Goal: Information Seeking & Learning: Learn about a topic

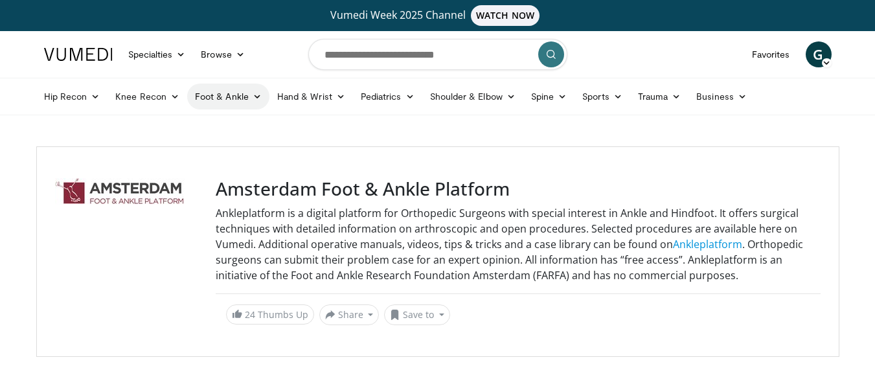
click at [232, 93] on link "Foot & Ankle" at bounding box center [228, 97] width 82 height 26
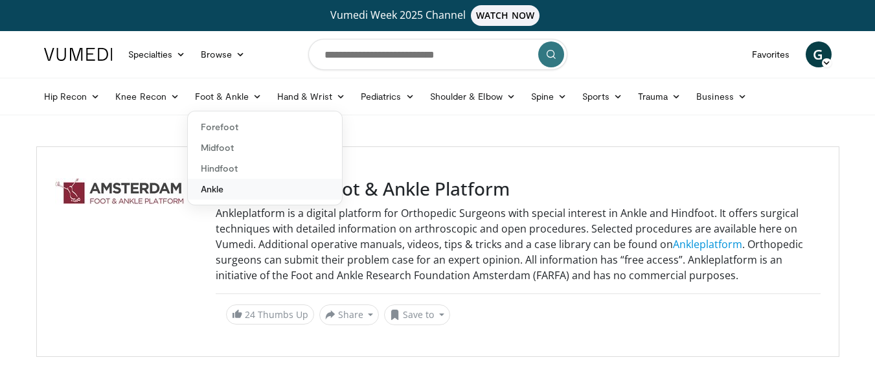
click at [220, 186] on link "Ankle" at bounding box center [265, 189] width 154 height 21
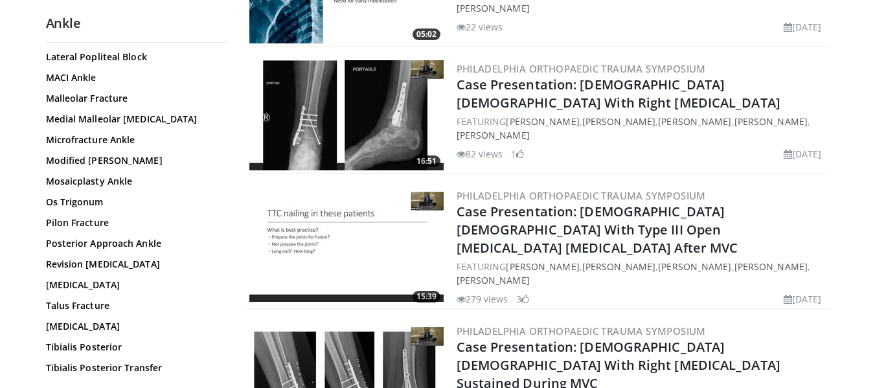
scroll to position [505, 0]
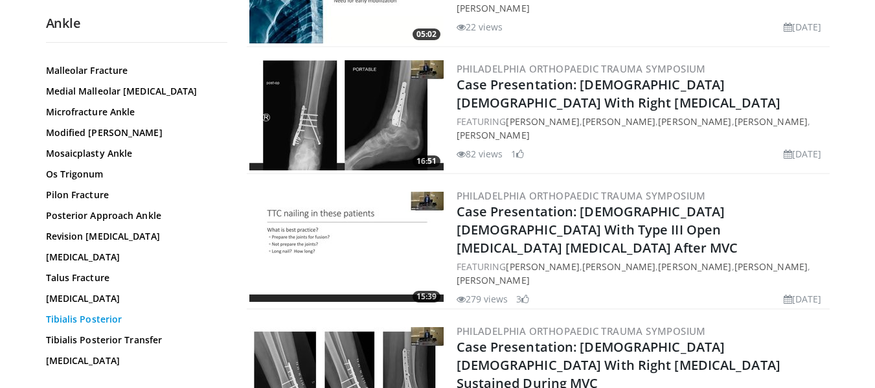
click at [98, 313] on link "Tibialis Posterior" at bounding box center [133, 319] width 175 height 13
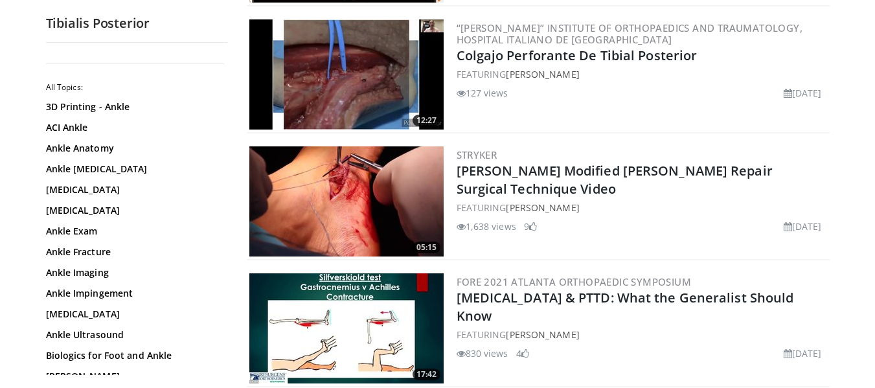
scroll to position [541, 0]
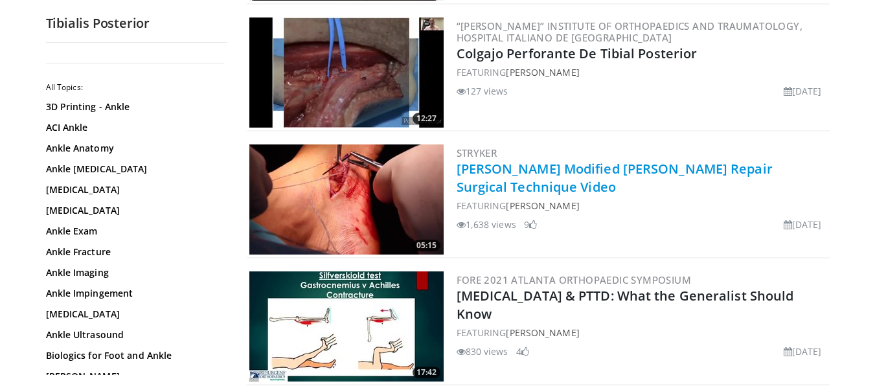
click at [544, 174] on link "[PERSON_NAME] Modified [PERSON_NAME] Repair Surgical Technique Video" at bounding box center [614, 178] width 316 height 36
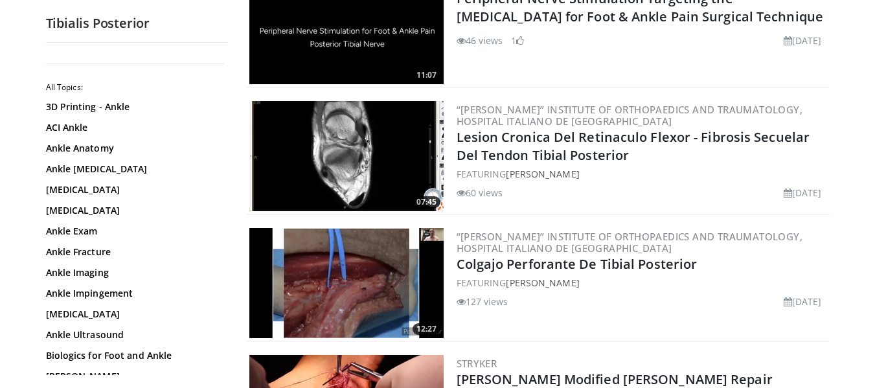
scroll to position [0, 0]
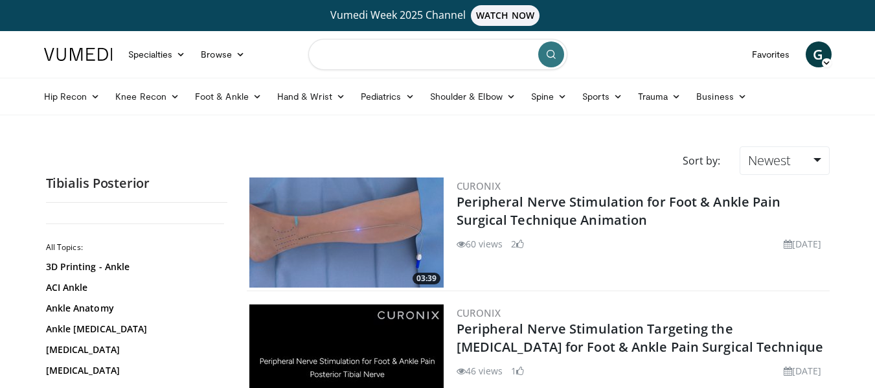
click at [381, 61] on input "Search topics, interventions" at bounding box center [437, 54] width 259 height 31
type input "**********"
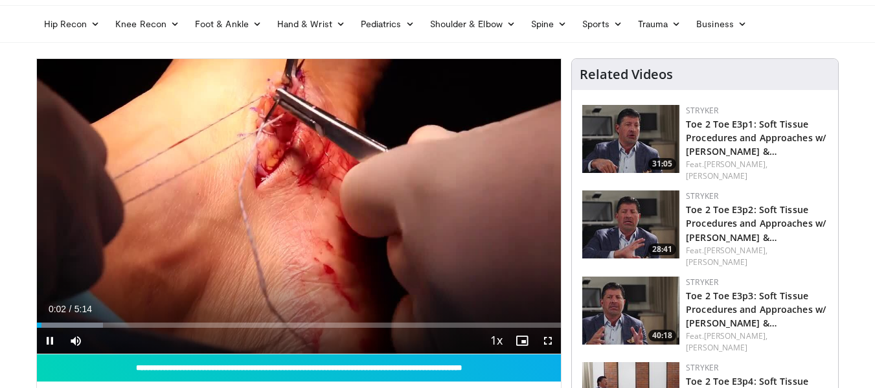
scroll to position [82, 0]
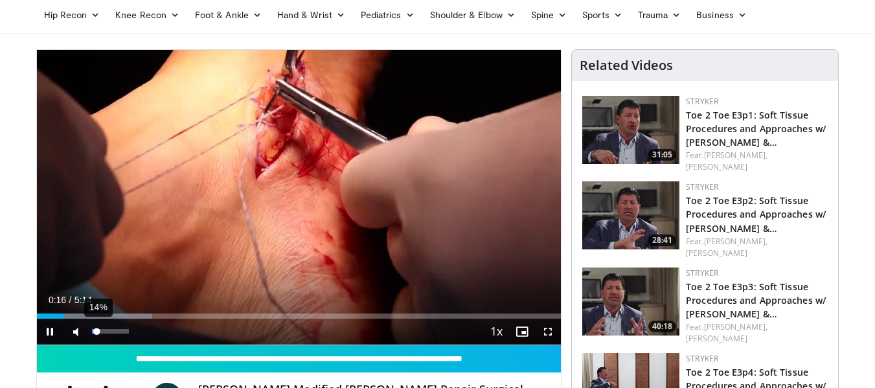
click at [97, 332] on div "14%" at bounding box center [110, 331] width 37 height 5
click at [93, 330] on video-js "**********" at bounding box center [299, 197] width 524 height 295
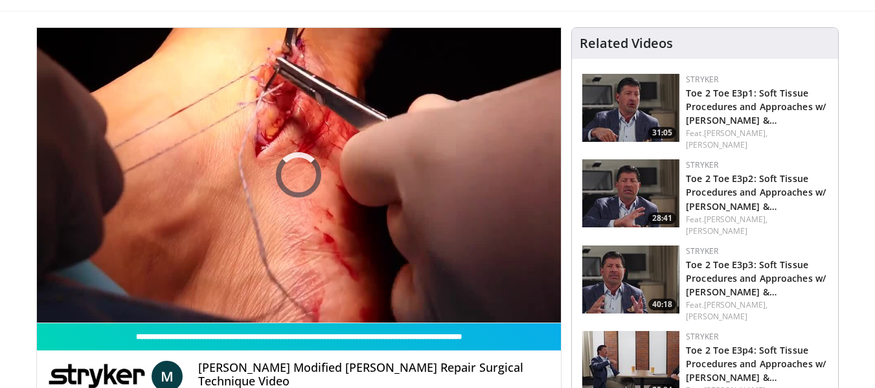
scroll to position [102, 0]
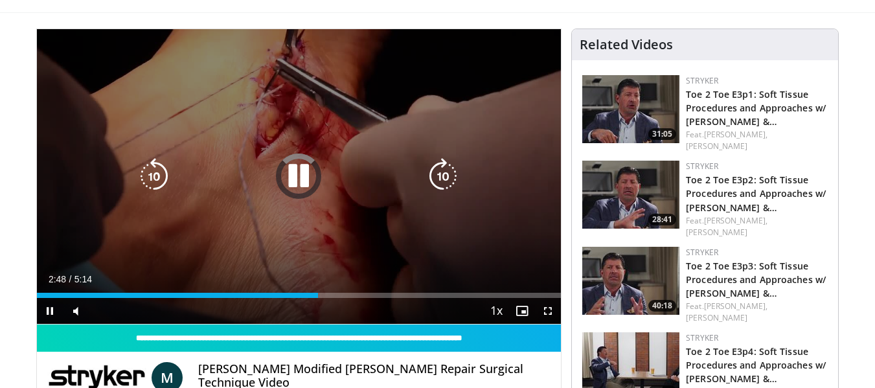
click at [306, 182] on icon "Video Player" at bounding box center [298, 176] width 36 height 36
click at [300, 176] on icon "Video Player" at bounding box center [298, 176] width 36 height 36
click at [255, 89] on div "10 seconds Tap to unmute" at bounding box center [299, 176] width 524 height 295
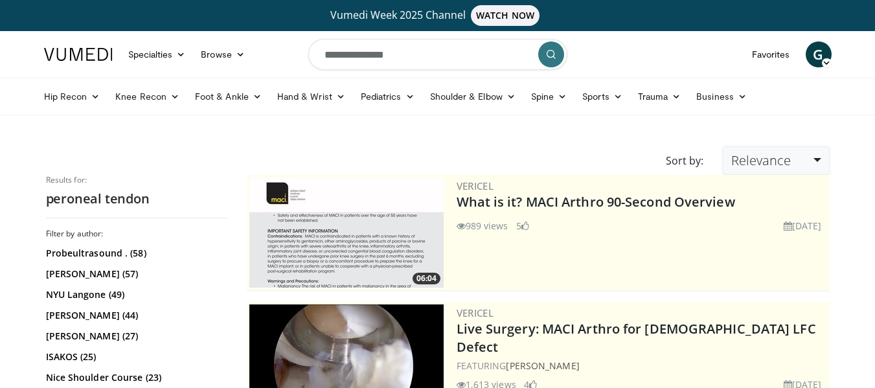
click at [791, 173] on link "Relevance" at bounding box center [776, 160] width 106 height 28
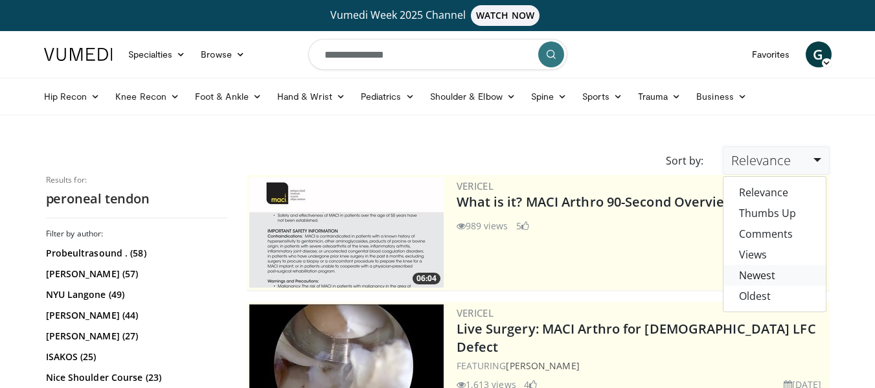
click at [747, 284] on link "Newest" at bounding box center [774, 275] width 102 height 21
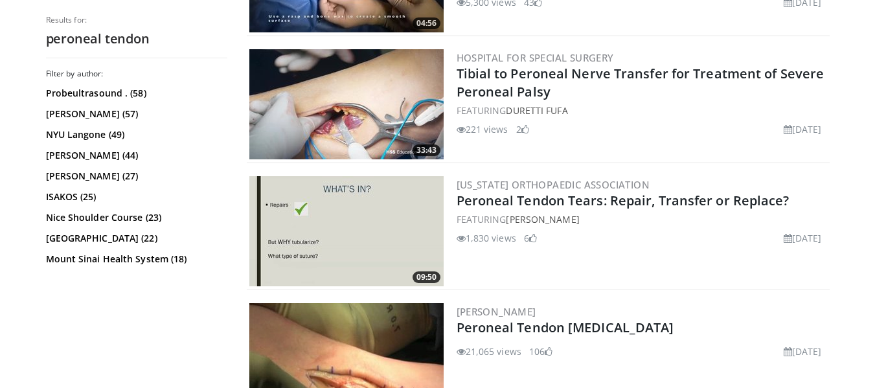
scroll to position [895, 0]
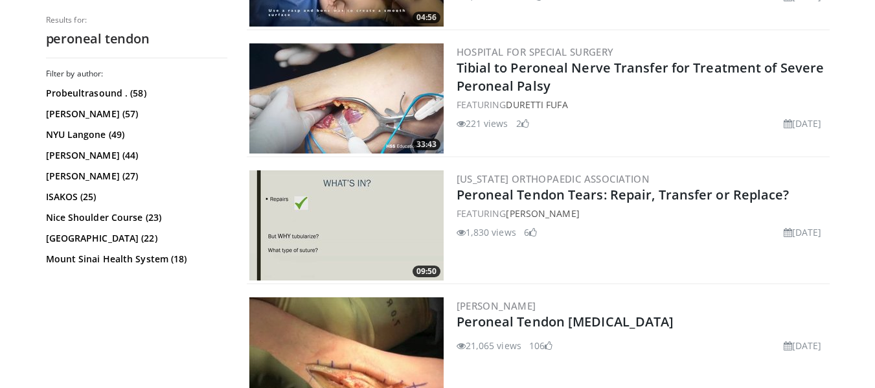
drag, startPoint x: 506, startPoint y: 247, endPoint x: 483, endPoint y: 254, distance: 24.2
click at [483, 254] on div "California Orthopaedic Association Peroneal Tendon Tears: Repair, Transfer or R…" at bounding box center [641, 225] width 370 height 110
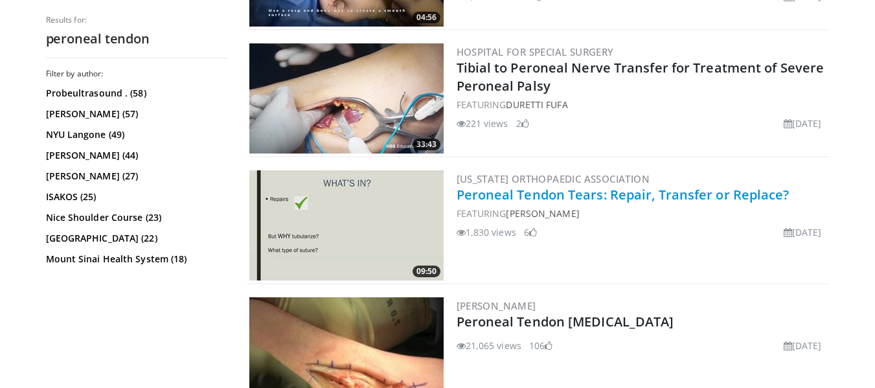
click at [502, 198] on link "Peroneal Tendon Tears: Repair, Transfer or Replace?" at bounding box center [622, 194] width 333 height 17
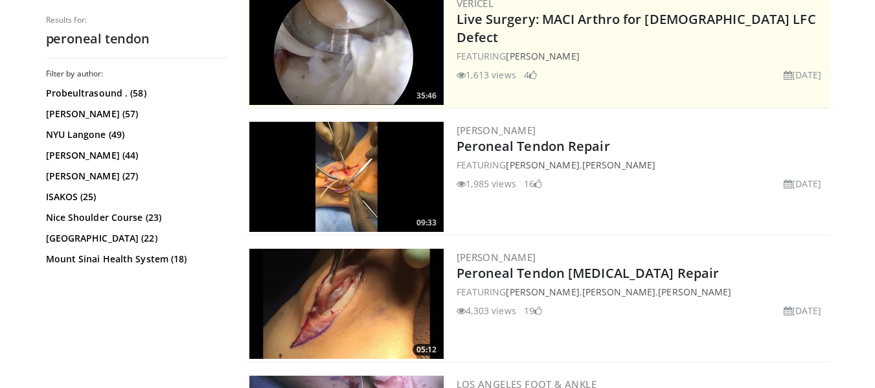
scroll to position [309, 0]
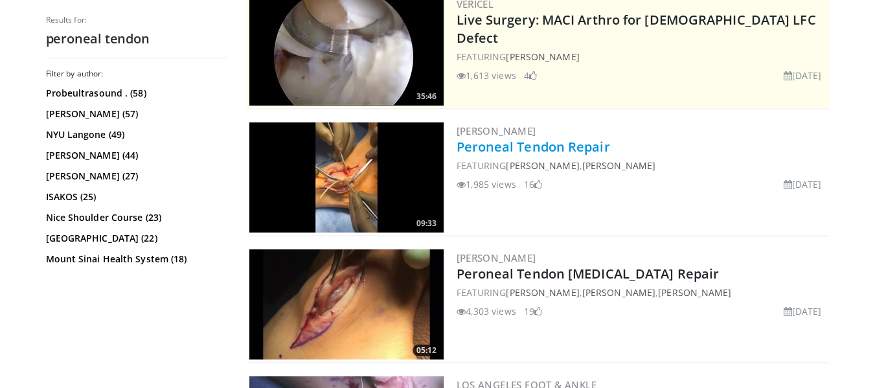
click at [561, 152] on link "Peroneal Tendon Repair" at bounding box center [532, 146] width 153 height 17
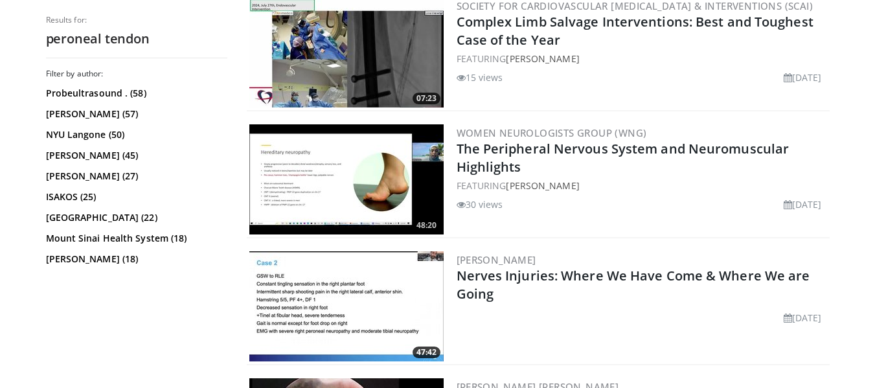
scroll to position [1578, 0]
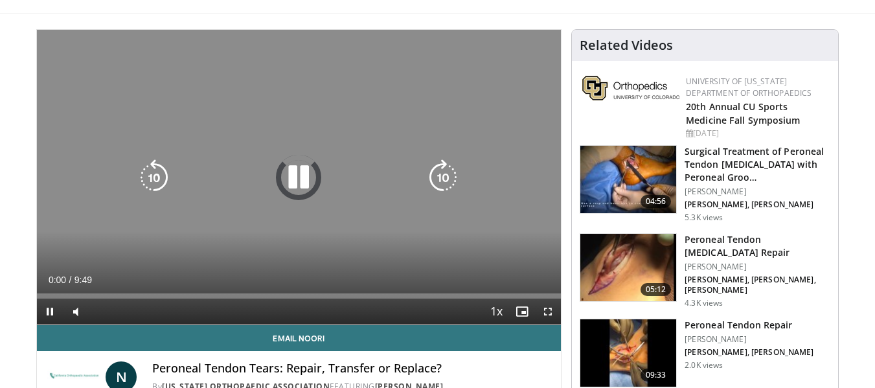
scroll to position [104, 0]
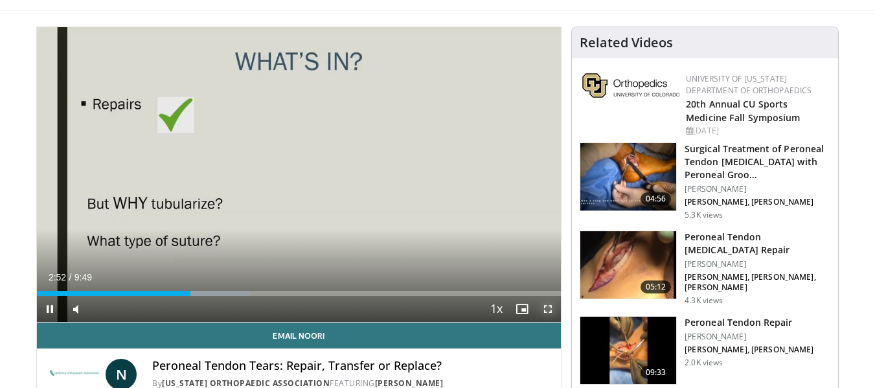
click at [556, 309] on span "Video Player" at bounding box center [548, 309] width 26 height 26
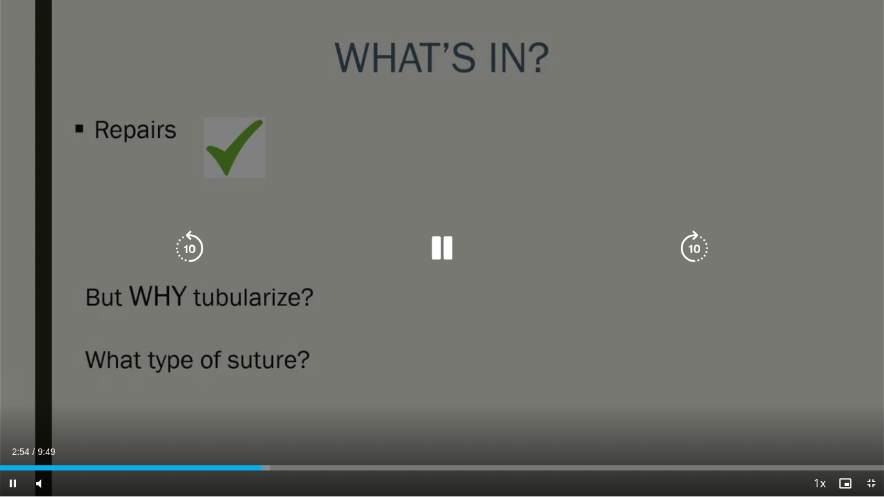
click at [429, 240] on icon "Video Player" at bounding box center [442, 248] width 36 height 36
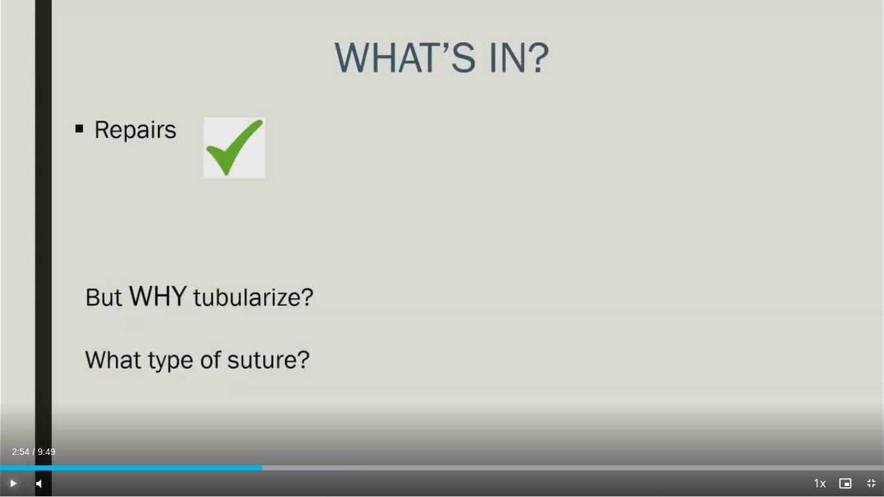
click at [15, 387] on span "Video Player" at bounding box center [13, 484] width 26 height 26
click at [63, 387] on div "21%" at bounding box center [73, 484] width 37 height 5
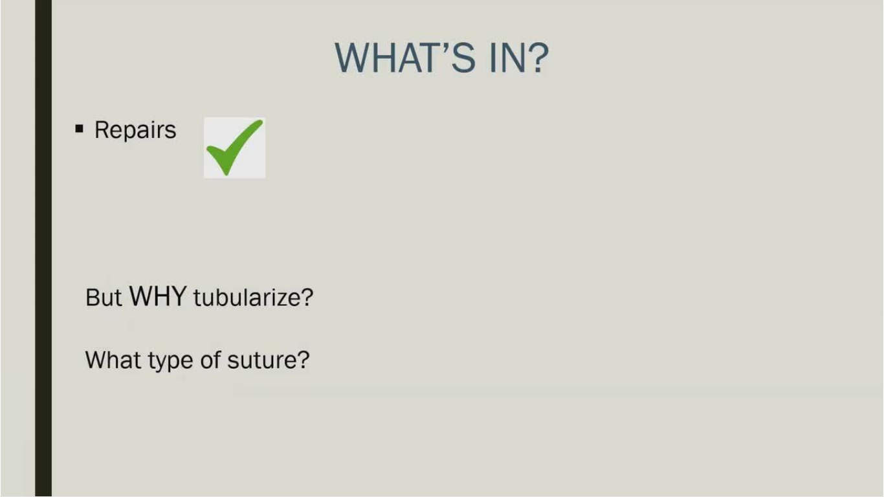
click at [57, 387] on video-js "**********" at bounding box center [442, 248] width 884 height 497
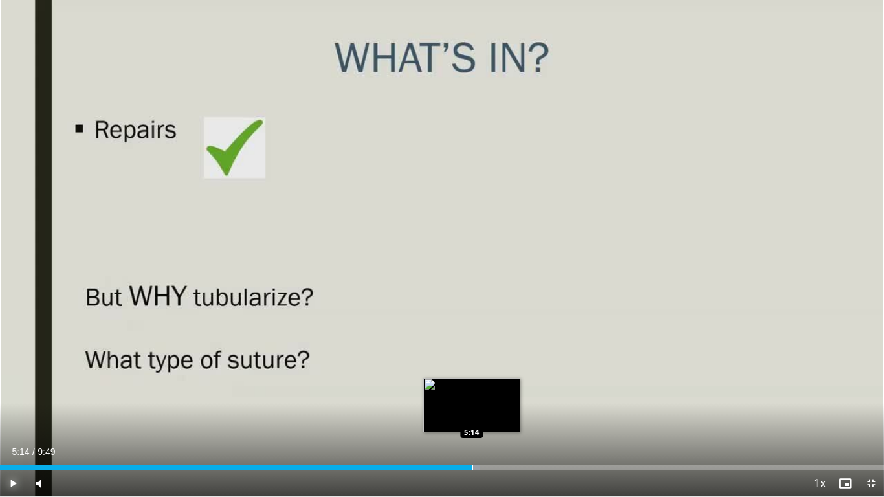
click at [472, 387] on div "Loaded : 54.23% 5:14 5:14" at bounding box center [442, 464] width 884 height 12
click at [465, 387] on div "Progress Bar" at bounding box center [465, 468] width 1 height 5
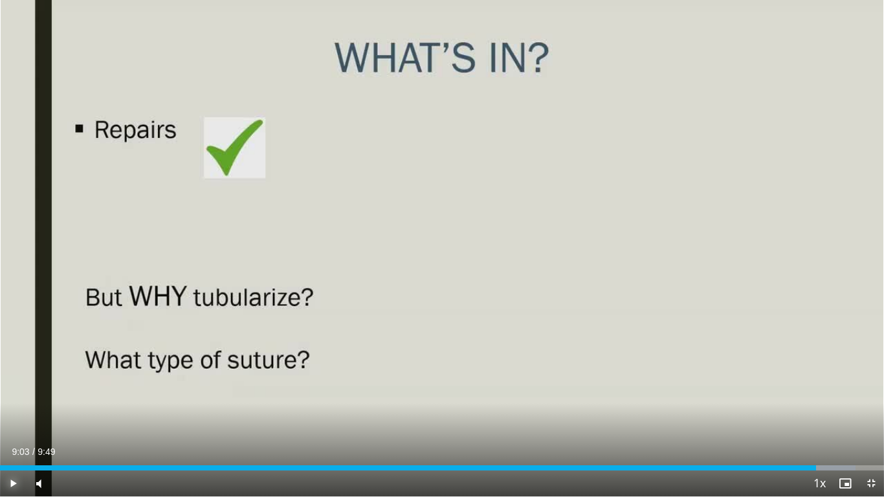
click at [816, 387] on div "Progress Bar" at bounding box center [816, 468] width 1 height 5
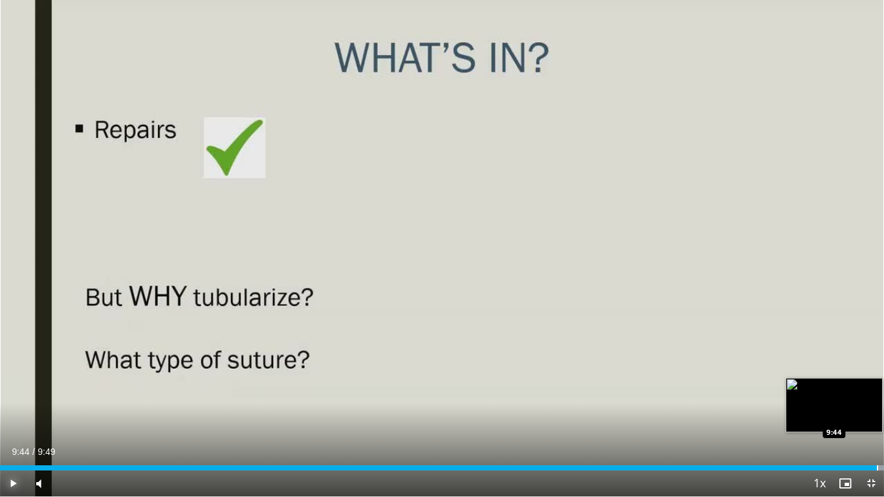
click at [874, 387] on div "Loaded : 100.00% 9:13 9:44" at bounding box center [442, 464] width 884 height 12
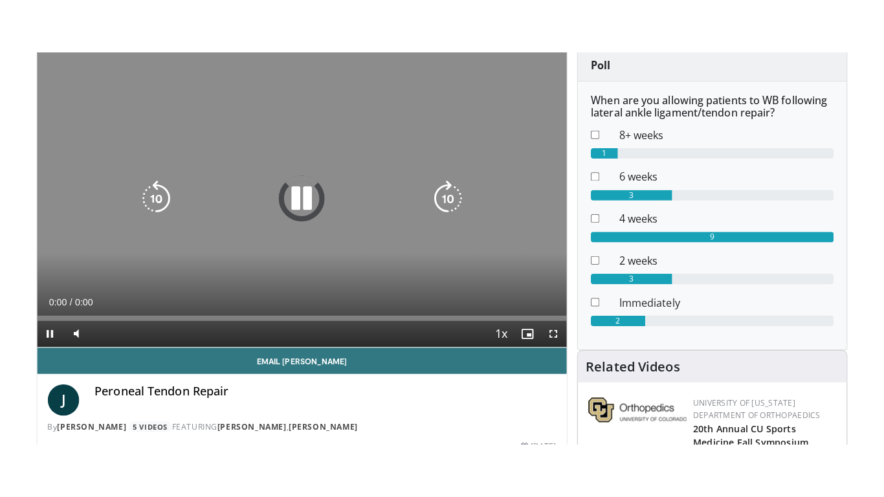
scroll to position [136, 0]
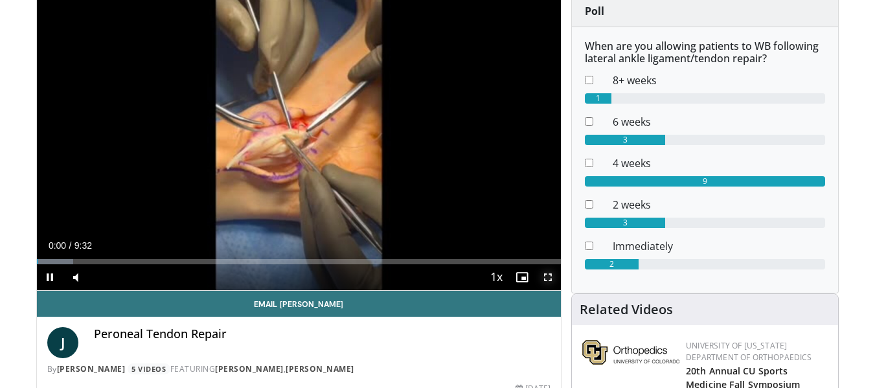
click at [545, 280] on span "Video Player" at bounding box center [548, 277] width 26 height 26
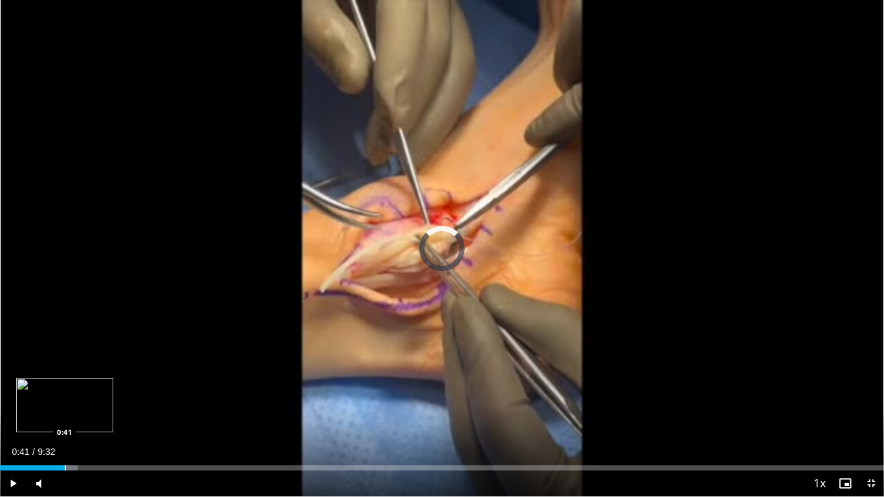
click at [65, 387] on div "Loaded : 8.75% 0:41 0:41" at bounding box center [442, 464] width 884 height 12
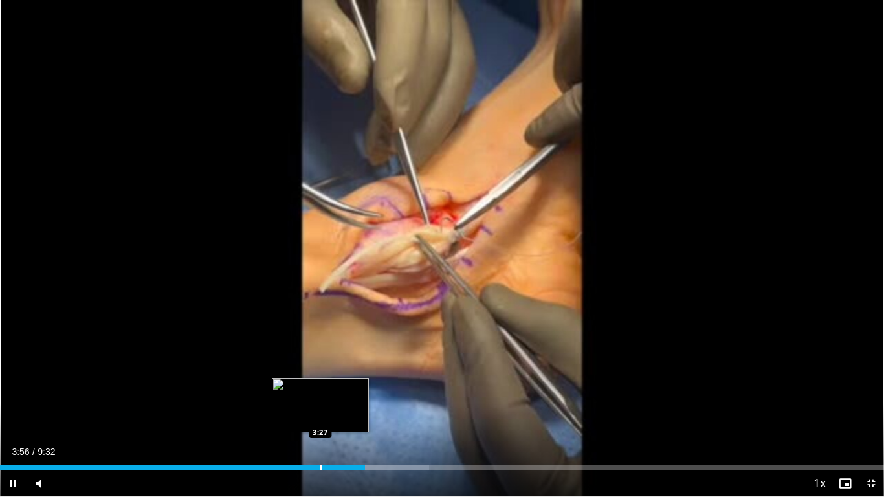
click at [320, 387] on div "Progress Bar" at bounding box center [320, 468] width 1 height 5
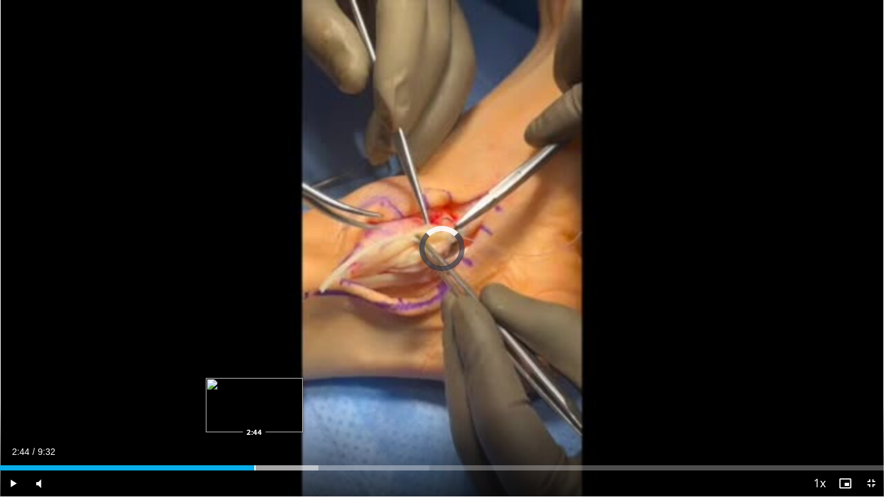
click at [254, 387] on div "Loaded : 48.54% 2:44 2:44" at bounding box center [442, 464] width 884 height 12
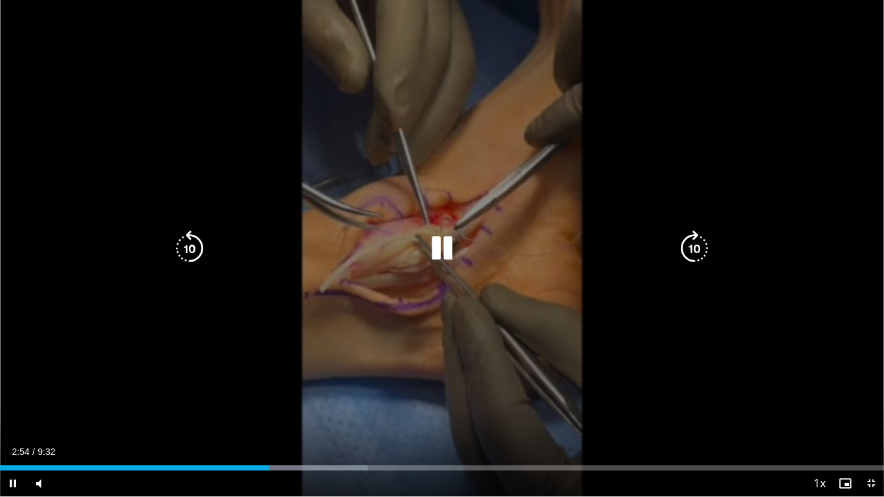
click at [415, 185] on div "10 seconds Tap to unmute" at bounding box center [442, 248] width 884 height 497
click at [443, 240] on icon "Video Player" at bounding box center [442, 248] width 36 height 36
click at [443, 128] on div "10 seconds Tap to unmute" at bounding box center [442, 248] width 884 height 497
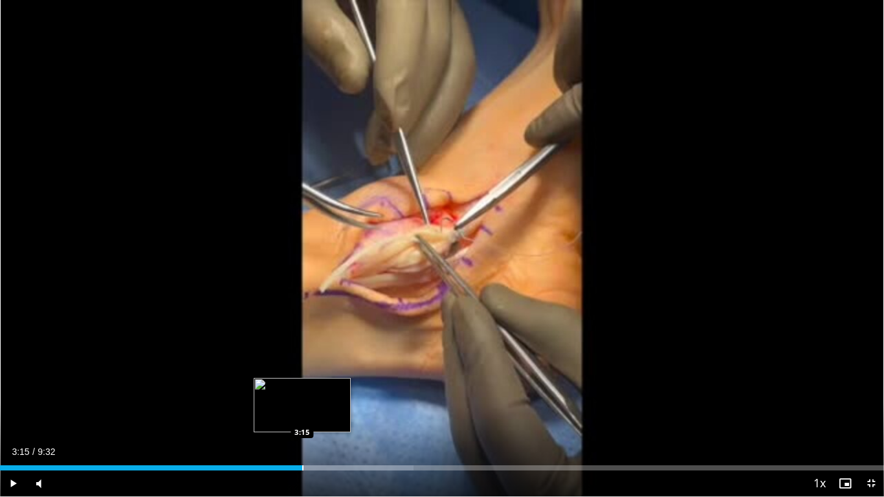
click at [302, 387] on div "Progress Bar" at bounding box center [302, 468] width 1 height 5
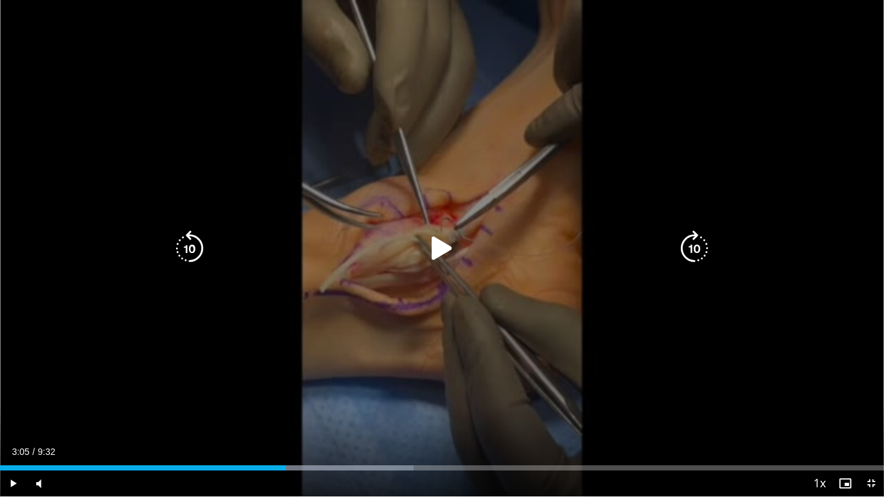
click at [286, 387] on div "3:18" at bounding box center [143, 468] width 286 height 5
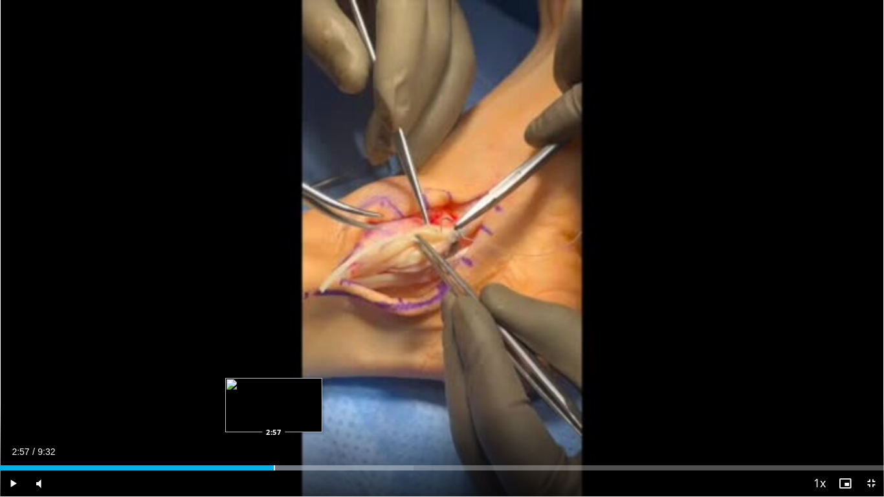
click at [274, 387] on div "Progress Bar" at bounding box center [274, 468] width 1 height 5
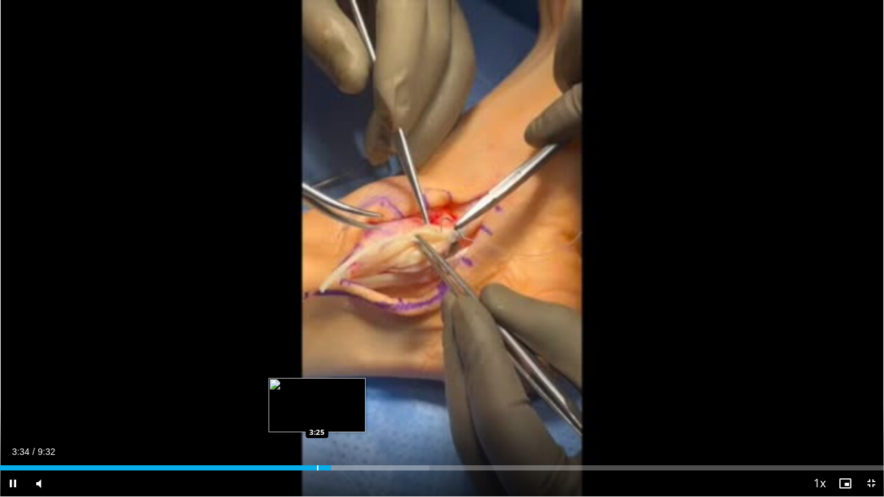
click at [317, 387] on div "Progress Bar" at bounding box center [317, 468] width 1 height 5
click at [300, 387] on div "Progress Bar" at bounding box center [300, 468] width 1 height 5
click at [289, 387] on div "Progress Bar" at bounding box center [289, 468] width 1 height 5
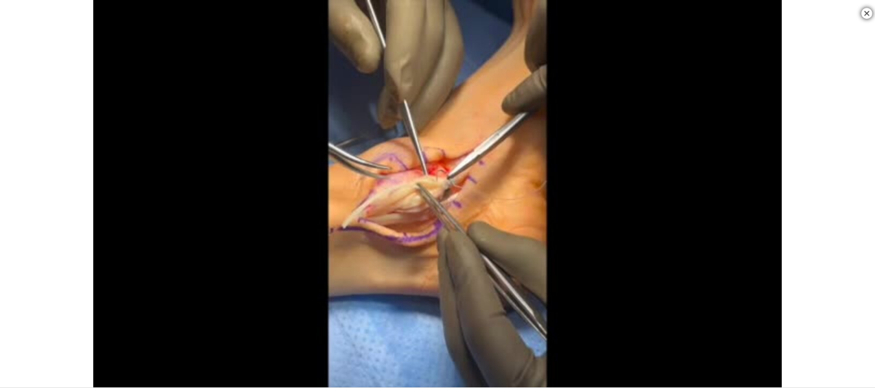
scroll to position [869, 0]
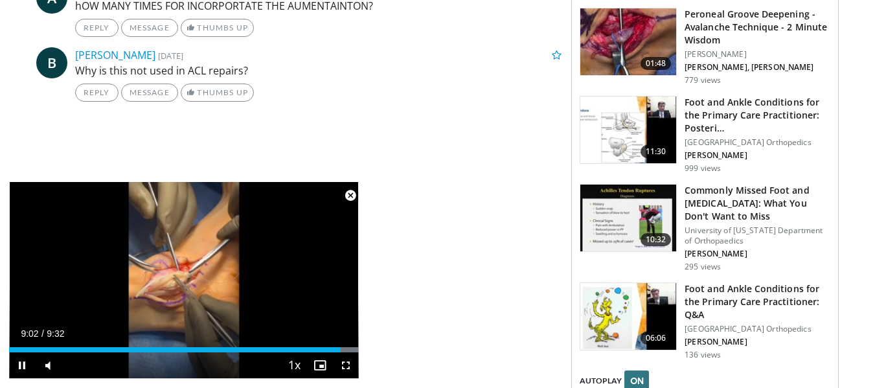
click at [352, 199] on span "Video Player" at bounding box center [350, 196] width 26 height 26
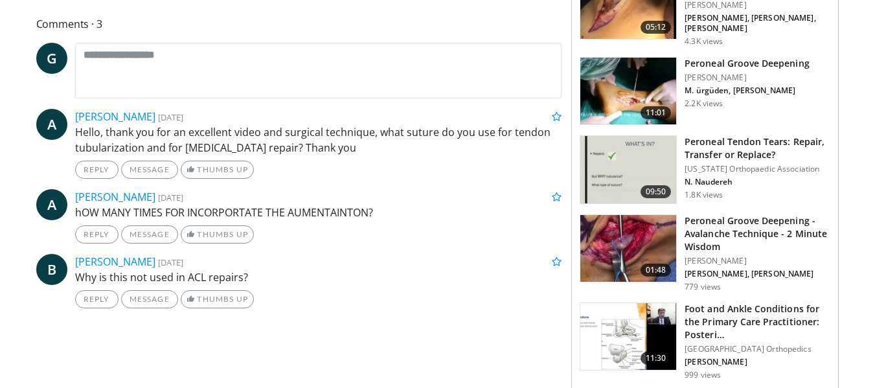
scroll to position [667, 0]
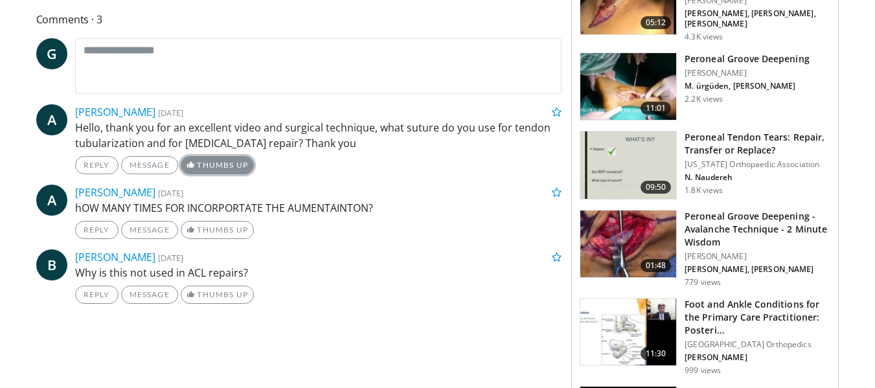
click at [206, 161] on link "Thumbs Up" at bounding box center [217, 165] width 73 height 18
click at [212, 164] on link "1 Thumbs Up" at bounding box center [221, 165] width 81 height 18
click at [191, 164] on span at bounding box center [190, 165] width 8 height 8
click at [226, 157] on link "1 Thumbs Up" at bounding box center [221, 165] width 81 height 18
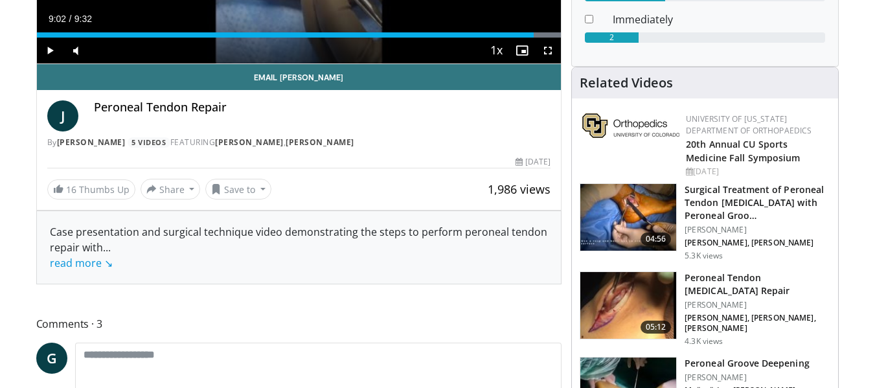
scroll to position [355, 0]
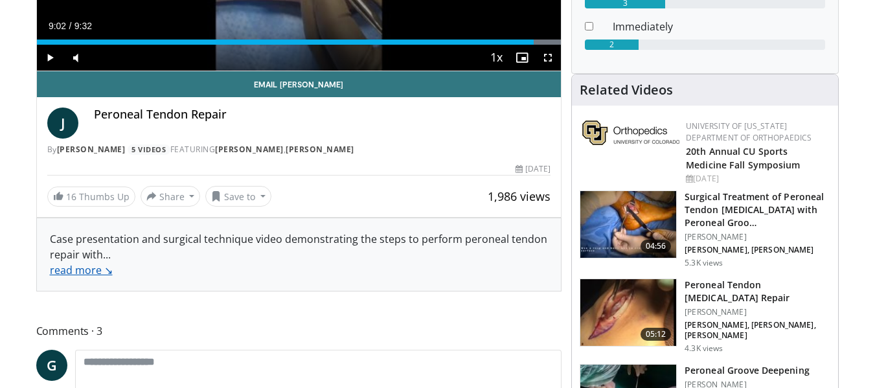
click at [82, 265] on link "read more ↘" at bounding box center [81, 270] width 63 height 14
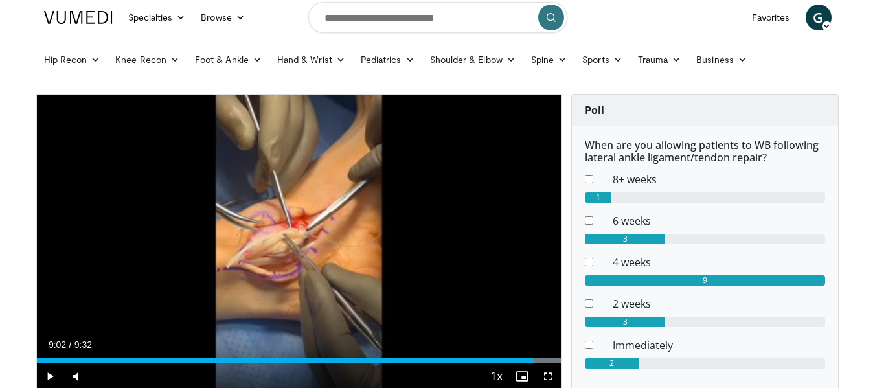
scroll to position [0, 0]
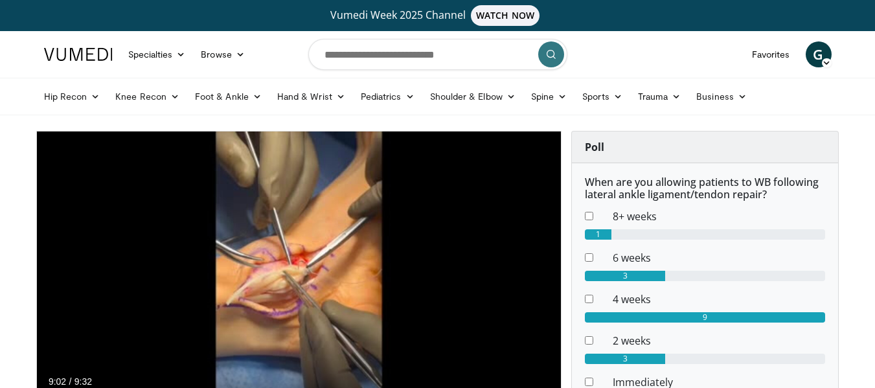
click at [315, 170] on div "10 seconds Tap to unmute" at bounding box center [299, 278] width 524 height 295
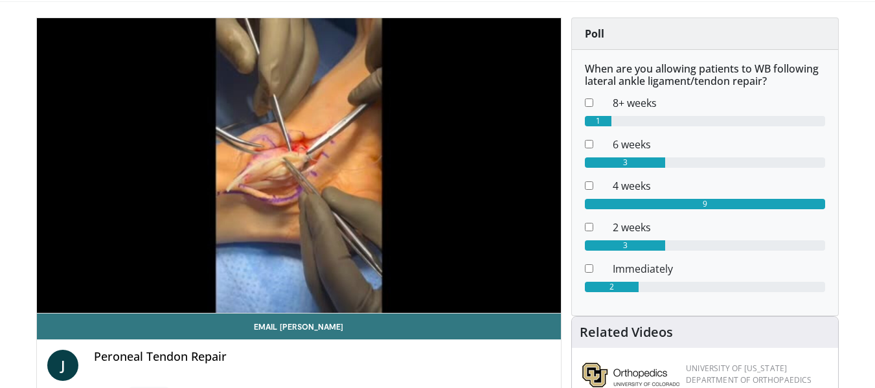
scroll to position [117, 0]
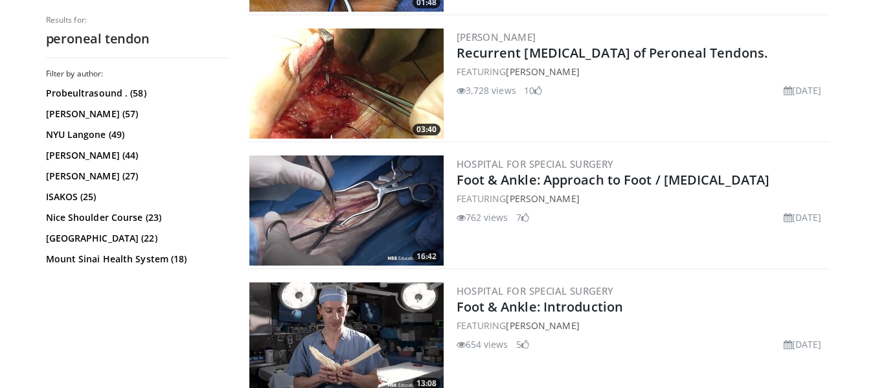
scroll to position [3376, 0]
